Goal: Transaction & Acquisition: Book appointment/travel/reservation

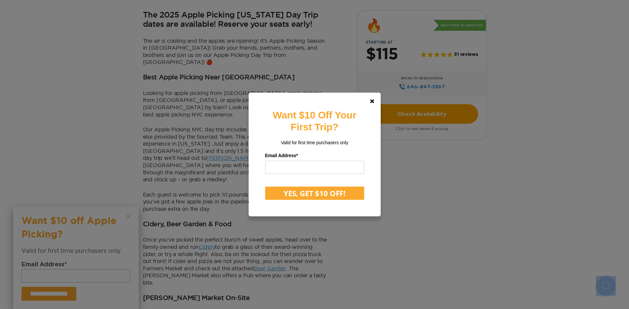
click at [80, 174] on div "Want $10 Off Your First Trip? Valid for first time purchasers only Email Addres…" at bounding box center [314, 154] width 629 height 309
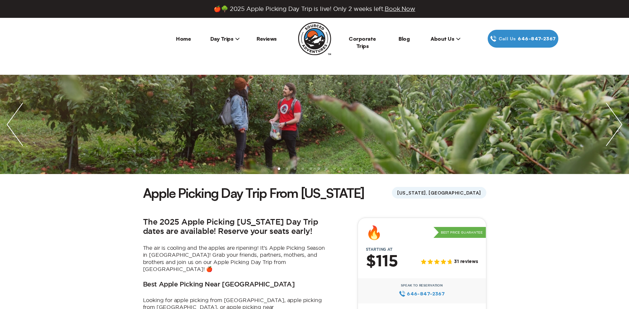
click at [391, 10] on span "Book Now" at bounding box center [400, 9] width 31 height 6
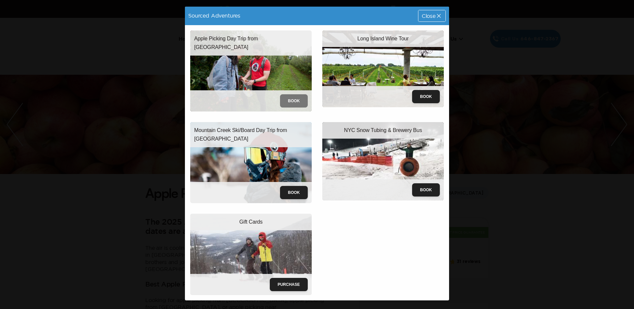
click at [287, 102] on button "Book" at bounding box center [294, 100] width 28 height 13
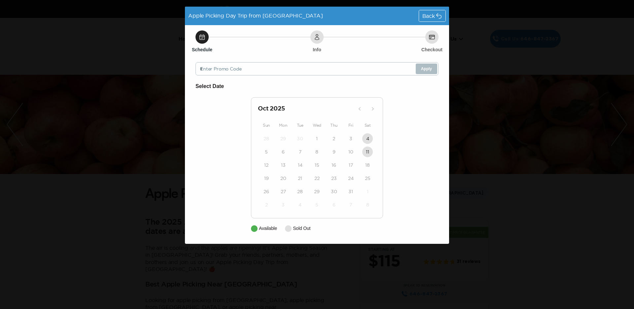
click at [401, 152] on div "Select Date Oct 2025 Sun Mon Tue Wed Thu Fri Sat 28 29 30 1 2 3 4 5 6 7 8 9 10 …" at bounding box center [317, 157] width 243 height 150
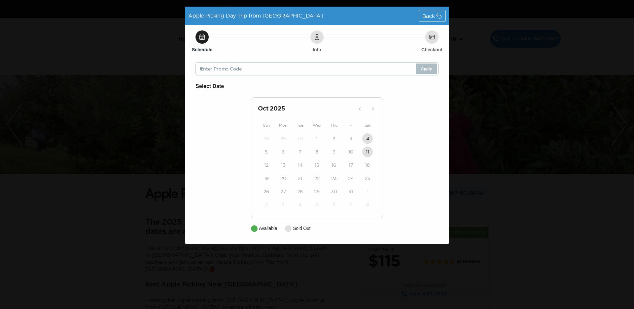
drag, startPoint x: 252, startPoint y: 229, endPoint x: 269, endPoint y: 205, distance: 28.8
click at [252, 228] on div at bounding box center [254, 228] width 7 height 7
click at [197, 39] on div "Schedule" at bounding box center [202, 36] width 13 height 13
